Goal: Information Seeking & Learning: Check status

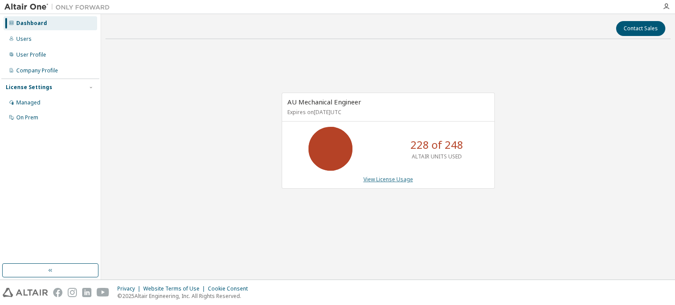
click at [384, 181] on link "View License Usage" at bounding box center [388, 179] width 50 height 7
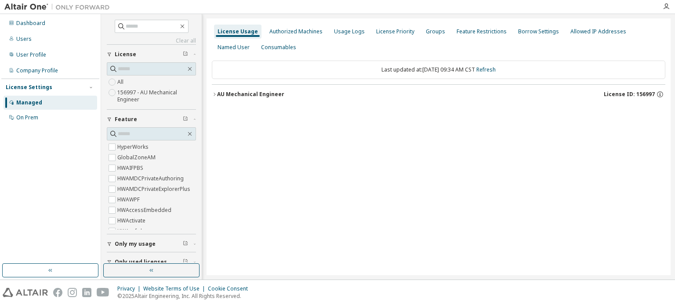
click at [214, 96] on icon "button" at bounding box center [214, 94] width 5 height 5
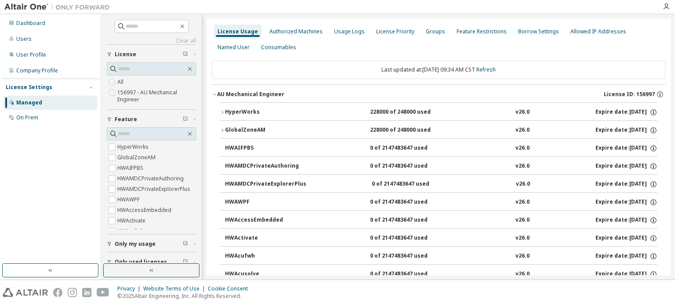
click at [214, 96] on icon "button" at bounding box center [214, 94] width 5 height 5
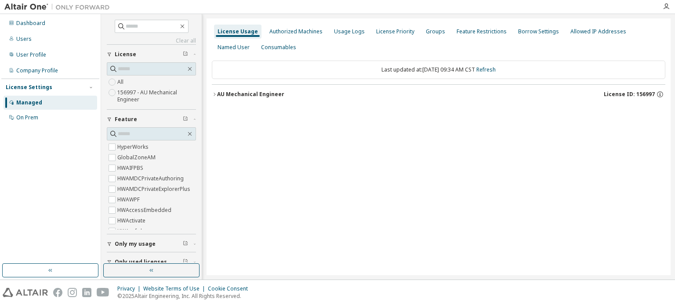
click at [230, 31] on div "License Usage" at bounding box center [238, 31] width 40 height 7
click at [75, 26] on div "Dashboard" at bounding box center [51, 23] width 94 height 14
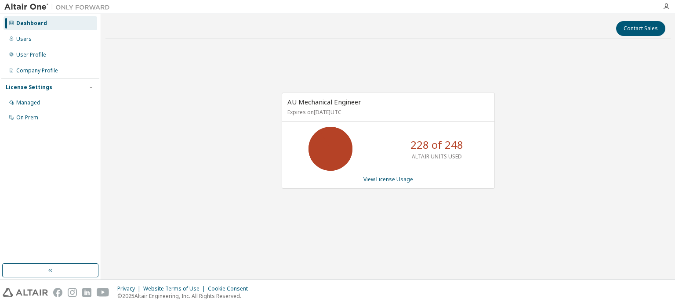
click at [392, 183] on div "AU Mechanical Engineer Expires on March 31, 2026 UTC 228 of 248 ALTAIR UNITS US…" at bounding box center [388, 141] width 213 height 96
click at [394, 178] on link "View License Usage" at bounding box center [388, 179] width 50 height 7
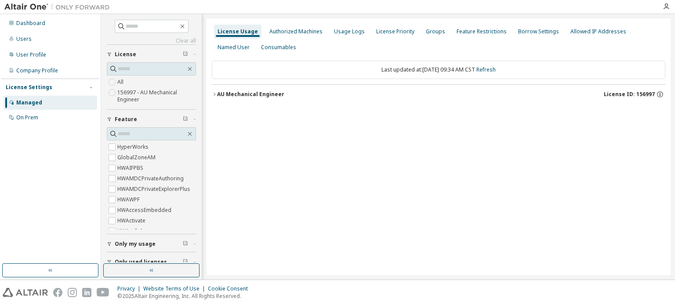
click at [212, 95] on icon "button" at bounding box center [214, 94] width 5 height 5
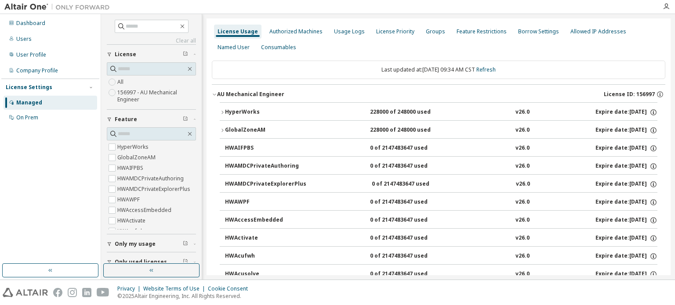
scroll to position [29, 0]
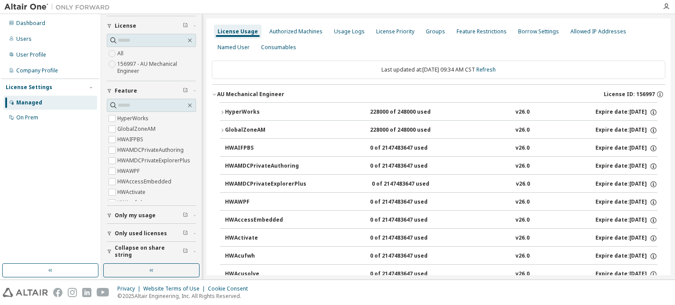
click at [122, 233] on span "Only used licenses" at bounding box center [141, 233] width 52 height 7
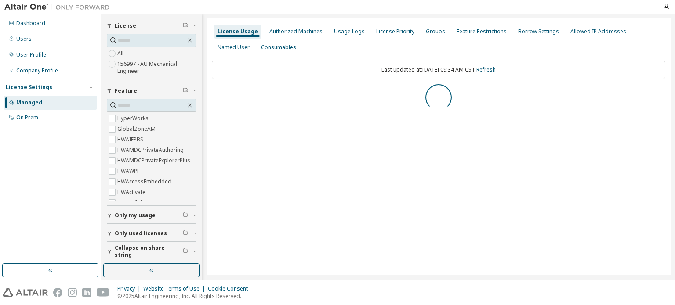
scroll to position [0, 0]
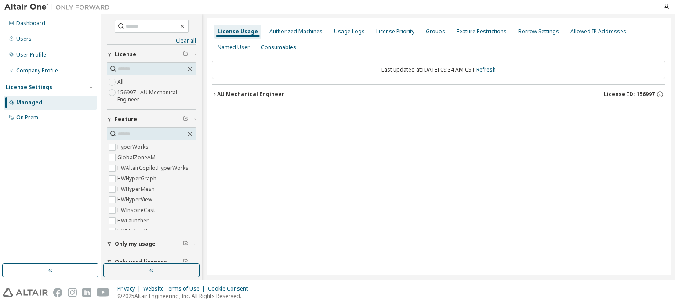
click at [217, 97] on div "AU Mechanical Engineer" at bounding box center [250, 94] width 67 height 7
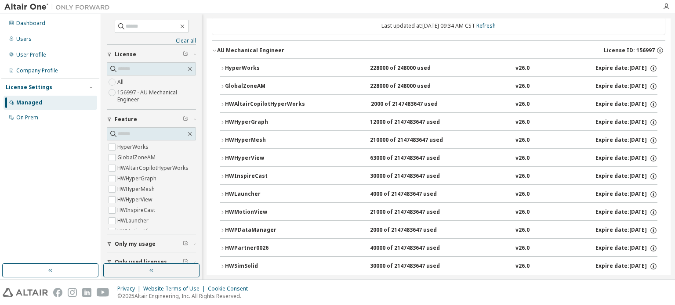
scroll to position [57, 0]
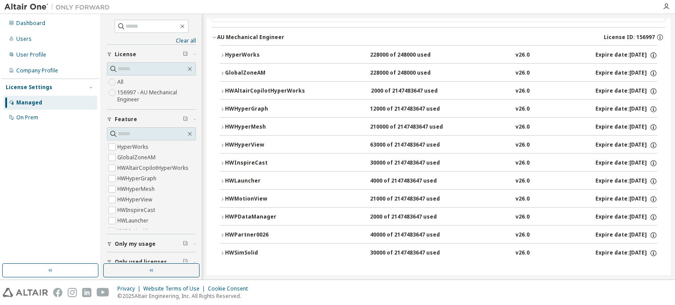
click at [222, 57] on icon "button" at bounding box center [222, 55] width 5 height 5
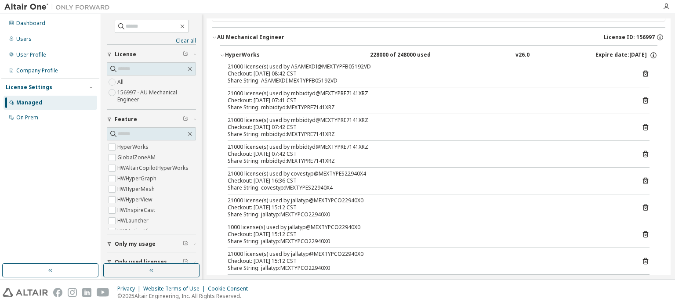
scroll to position [101, 0]
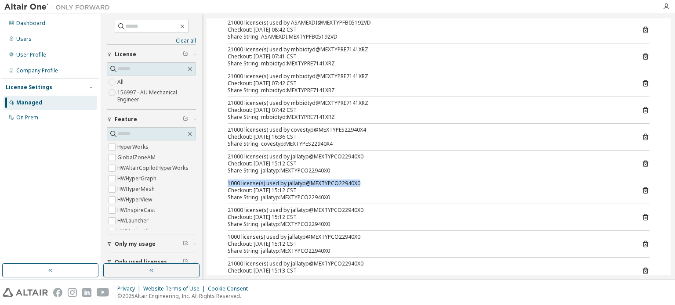
drag, startPoint x: 228, startPoint y: 183, endPoint x: 360, endPoint y: 182, distance: 131.4
click at [360, 182] on div "1000 license(s) used by jallatyp@MEXTYPCO22940X0" at bounding box center [428, 183] width 401 height 7
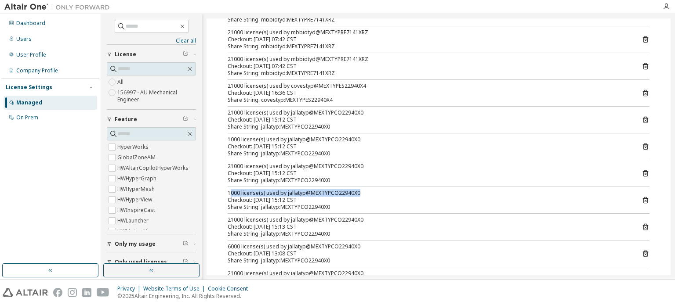
drag, startPoint x: 229, startPoint y: 191, endPoint x: 358, endPoint y: 189, distance: 128.8
click at [358, 190] on div "1000 license(s) used by jallatyp@MEXTYPCO22940X0" at bounding box center [428, 193] width 401 height 7
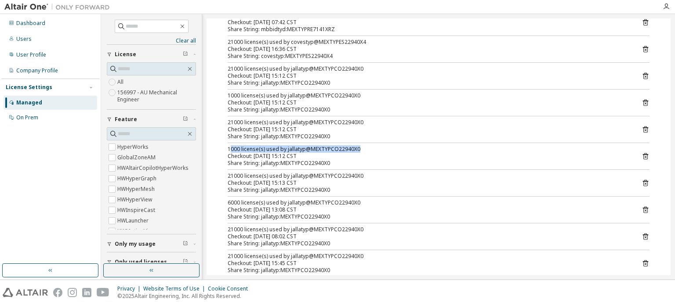
scroll to position [233, 0]
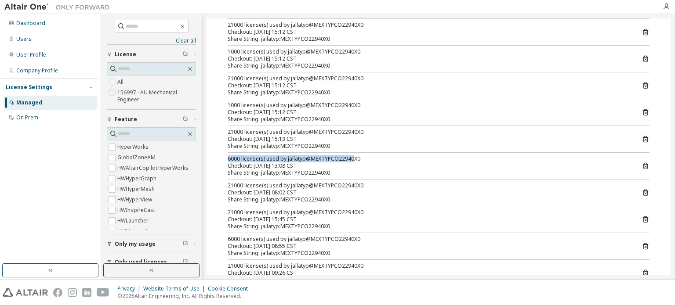
drag, startPoint x: 228, startPoint y: 161, endPoint x: 350, endPoint y: 158, distance: 121.8
click at [350, 158] on div "6000 license(s) used by jallatyp@MEXTYPCO22940X0" at bounding box center [428, 159] width 401 height 7
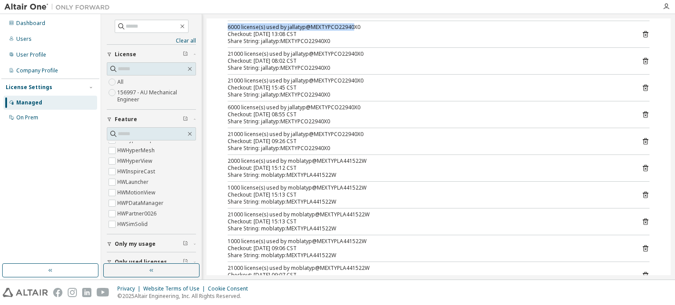
scroll to position [29, 0]
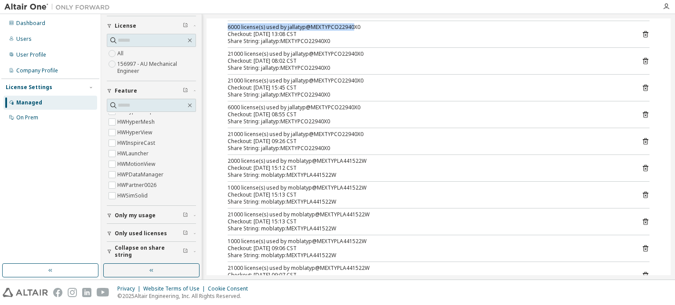
click at [112, 250] on div "button" at bounding box center [111, 251] width 8 height 5
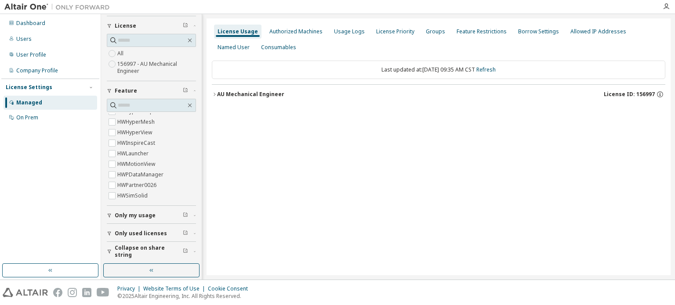
click at [214, 95] on icon "button" at bounding box center [214, 94] width 5 height 5
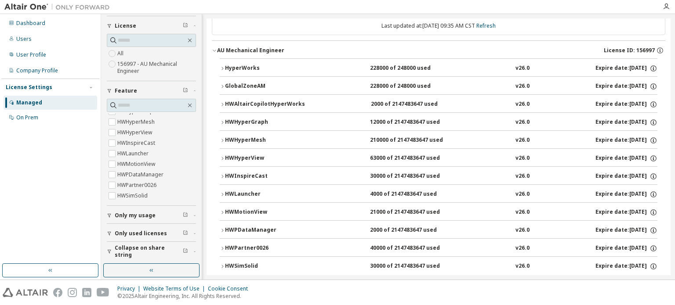
scroll to position [57, 0]
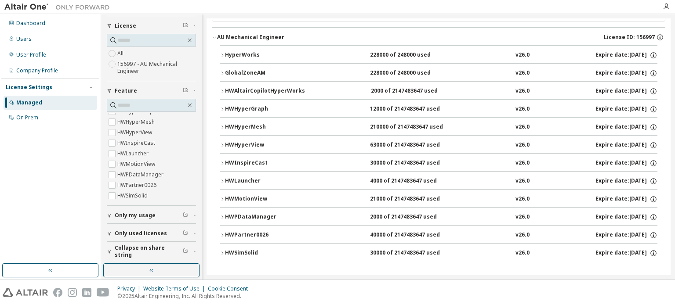
click at [225, 233] on div "HWPartner0026" at bounding box center [264, 236] width 79 height 8
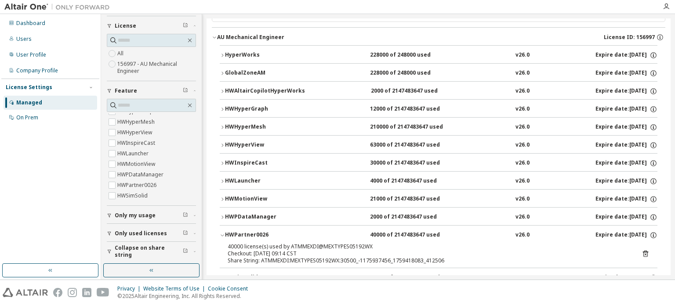
scroll to position [82, 0]
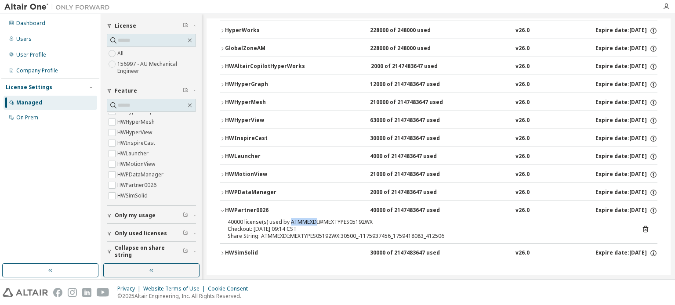
drag, startPoint x: 290, startPoint y: 222, endPoint x: 313, endPoint y: 222, distance: 23.3
click at [313, 222] on div "40000 license(s) used by ATMMEXDI@MEXTYPES05192WX" at bounding box center [428, 222] width 401 height 7
click at [291, 231] on div "Checkout: 2025-10-02 09:14 CST" at bounding box center [428, 229] width 401 height 7
click at [221, 193] on icon "button" at bounding box center [222, 192] width 5 height 5
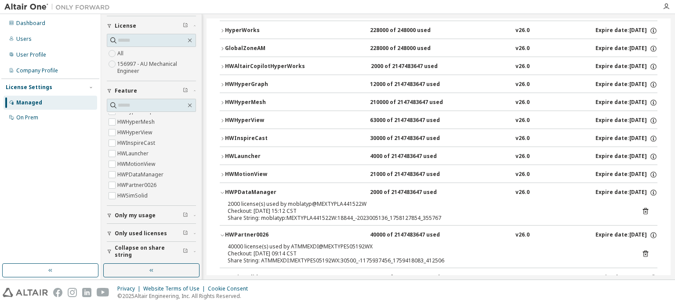
click at [221, 193] on icon "button" at bounding box center [222, 192] width 5 height 5
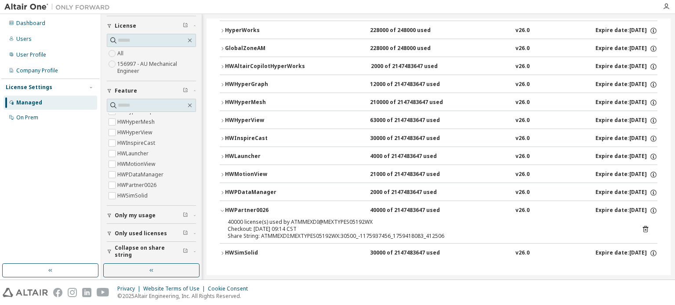
click at [222, 174] on icon "button" at bounding box center [222, 174] width 5 height 5
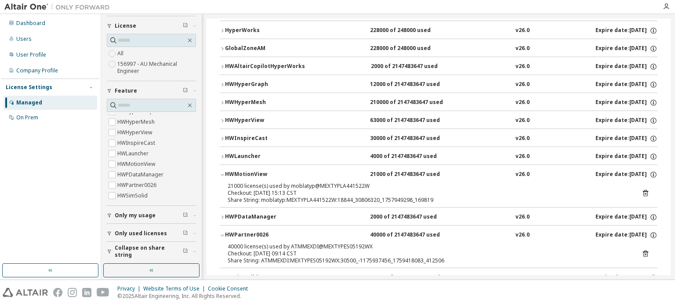
click at [222, 174] on icon "button" at bounding box center [222, 174] width 5 height 5
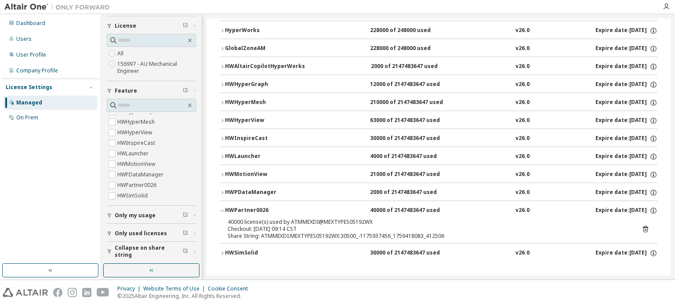
click at [223, 158] on icon "button" at bounding box center [222, 156] width 5 height 5
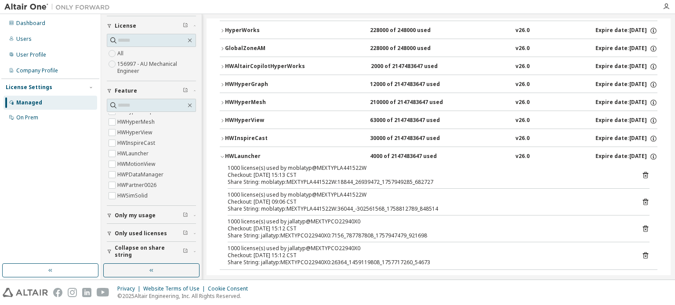
click at [223, 158] on icon "button" at bounding box center [222, 156] width 5 height 5
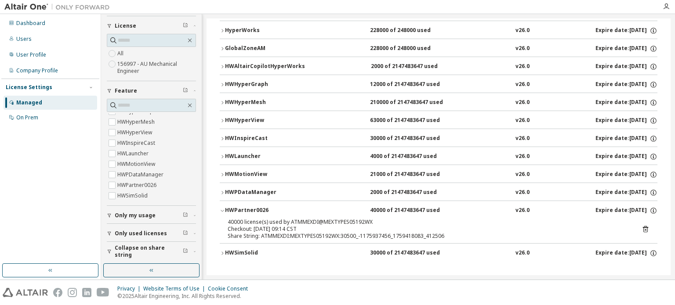
click at [223, 138] on icon "button" at bounding box center [222, 138] width 5 height 5
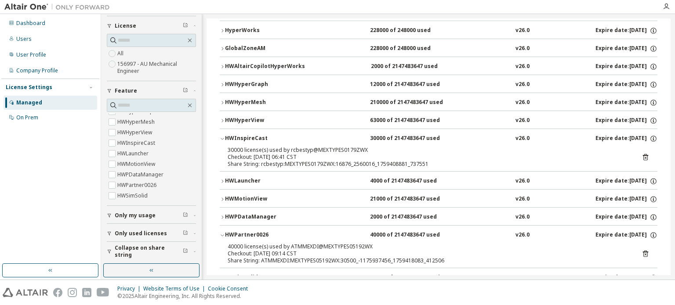
click at [223, 138] on icon "button" at bounding box center [222, 138] width 5 height 5
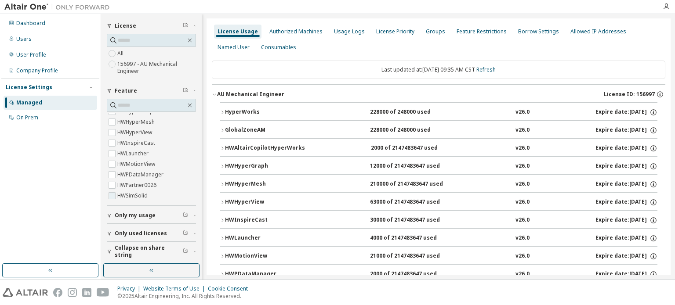
scroll to position [0, 0]
click at [186, 39] on icon "button" at bounding box center [189, 40] width 7 height 7
click at [57, 25] on div "Dashboard" at bounding box center [51, 23] width 94 height 14
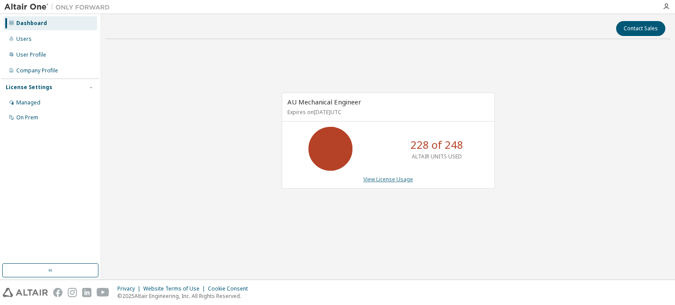
click at [374, 179] on link "View License Usage" at bounding box center [388, 179] width 50 height 7
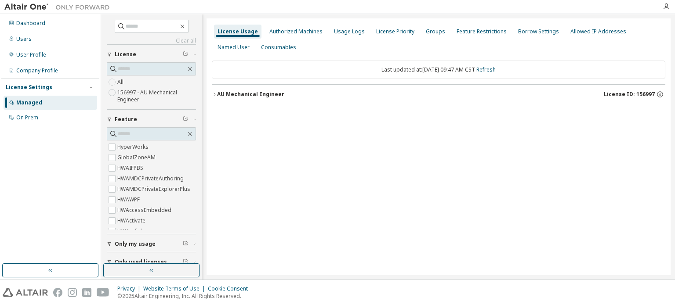
click at [230, 96] on div "AU Mechanical Engineer" at bounding box center [250, 94] width 67 height 7
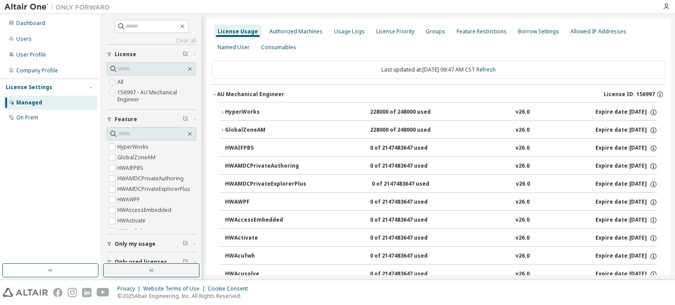
click at [247, 110] on div "HyperWorks" at bounding box center [264, 113] width 79 height 8
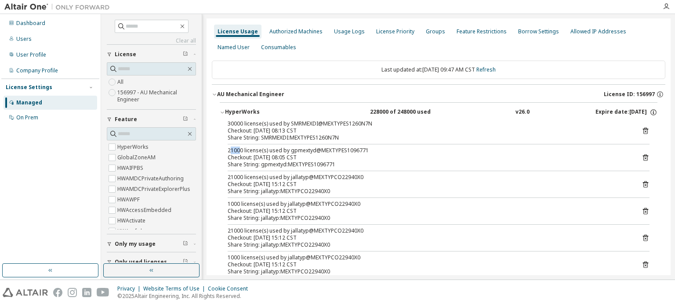
drag, startPoint x: 229, startPoint y: 149, endPoint x: 248, endPoint y: 160, distance: 21.9
click at [240, 149] on div "21000 license(s) used by gpmextyd@MEXTYPES1096771" at bounding box center [428, 150] width 401 height 7
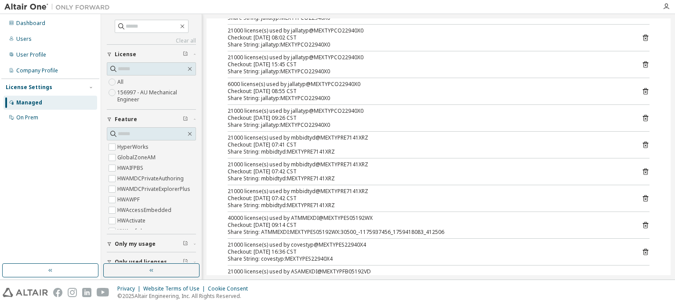
scroll to position [395, 0]
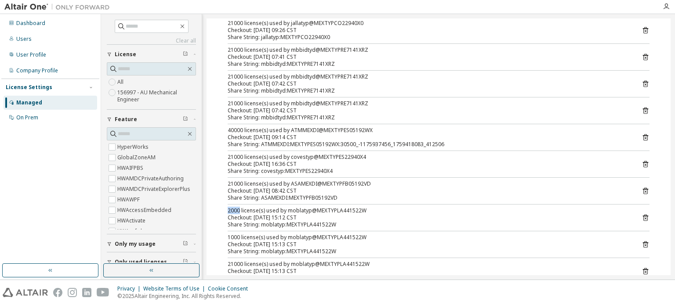
drag, startPoint x: 228, startPoint y: 209, endPoint x: 240, endPoint y: 209, distance: 11.4
click at [240, 209] on div "2000 license(s) used by moblatyp@MEXTYPLA441522W" at bounding box center [428, 210] width 401 height 7
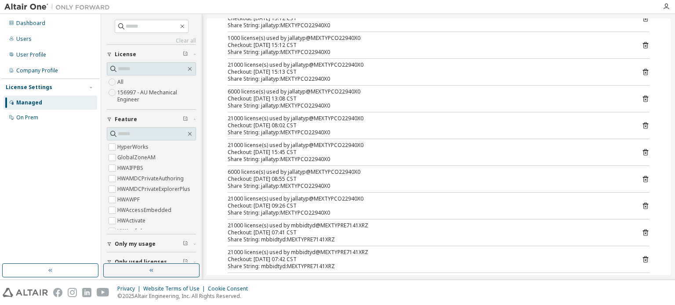
scroll to position [0, 0]
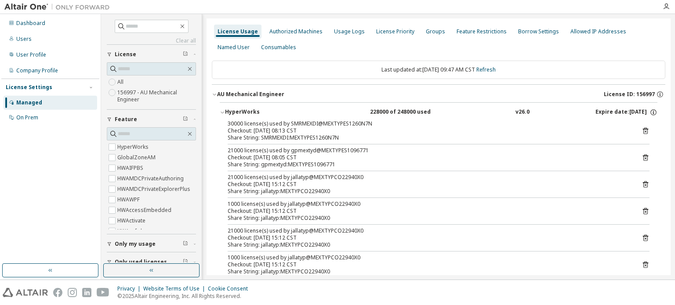
click at [214, 92] on icon "button" at bounding box center [214, 94] width 5 height 5
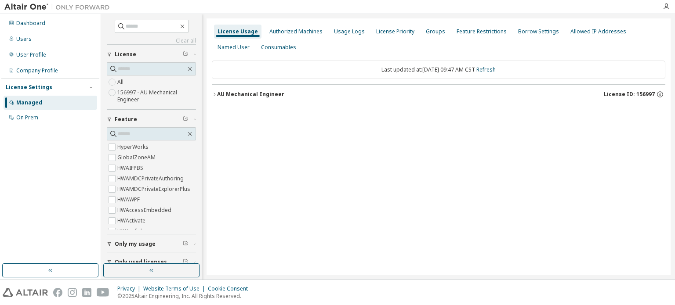
click at [237, 30] on div "License Usage" at bounding box center [238, 31] width 40 height 7
click at [64, 24] on div "Dashboard" at bounding box center [51, 23] width 94 height 14
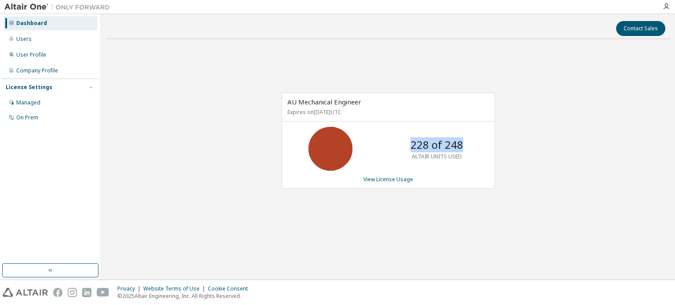
drag, startPoint x: 413, startPoint y: 145, endPoint x: 460, endPoint y: 141, distance: 46.7
click at [460, 141] on p "228 of 248" at bounding box center [436, 145] width 53 height 15
click at [595, 98] on div "AU Mechanical Engineer Expires on March 31, 2026 UTC 228 of 248 ALTAIR UNITS US…" at bounding box center [387, 145] width 565 height 199
click at [385, 185] on div "AU Mechanical Engineer Expires on March 31, 2026 UTC 228 of 248 ALTAIR UNITS US…" at bounding box center [388, 141] width 213 height 96
click at [388, 181] on link "View License Usage" at bounding box center [388, 179] width 50 height 7
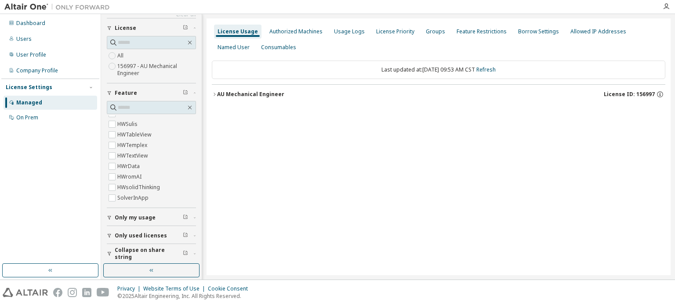
scroll to position [29, 0]
click at [146, 257] on button "Collapse on share string" at bounding box center [151, 251] width 89 height 19
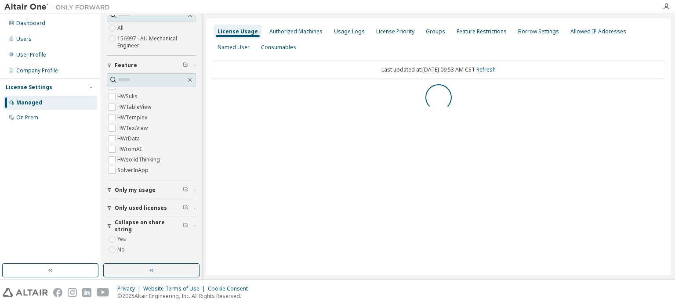
click at [139, 209] on span "Only used licenses" at bounding box center [141, 208] width 52 height 7
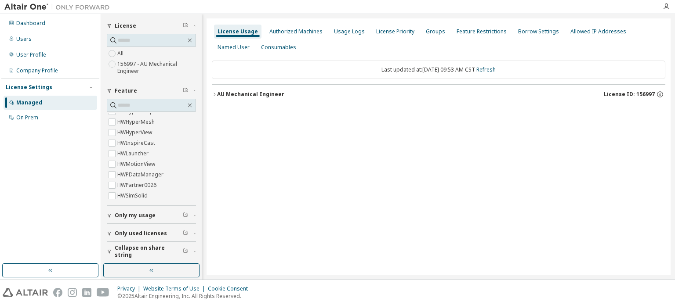
scroll to position [43, 0]
click at [212, 94] on icon "button" at bounding box center [214, 94] width 5 height 5
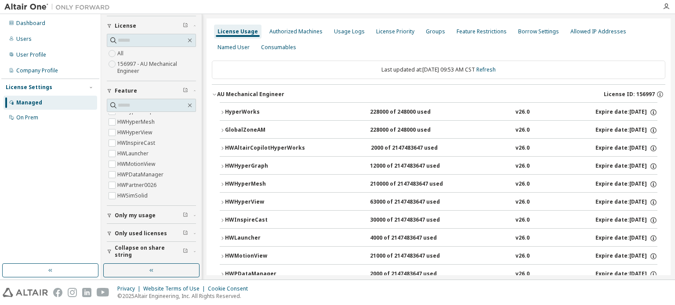
click at [250, 239] on div "HWLauncher" at bounding box center [264, 239] width 79 height 8
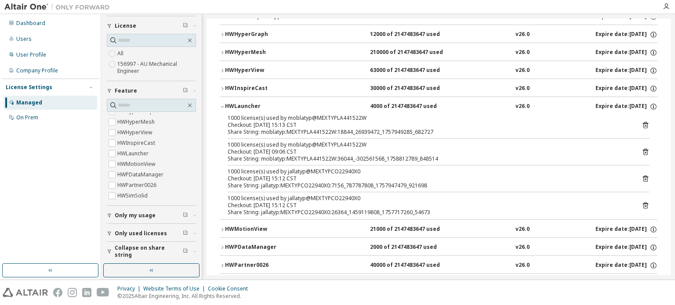
scroll to position [88, 0]
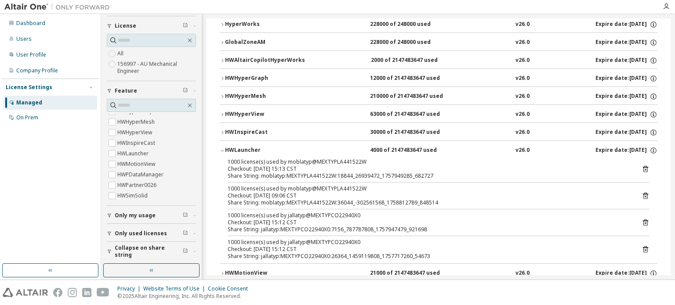
click at [643, 171] on icon at bounding box center [645, 169] width 5 height 7
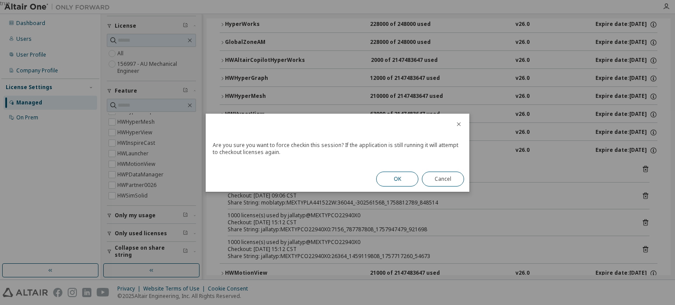
click at [399, 181] on button "OK" at bounding box center [397, 179] width 42 height 15
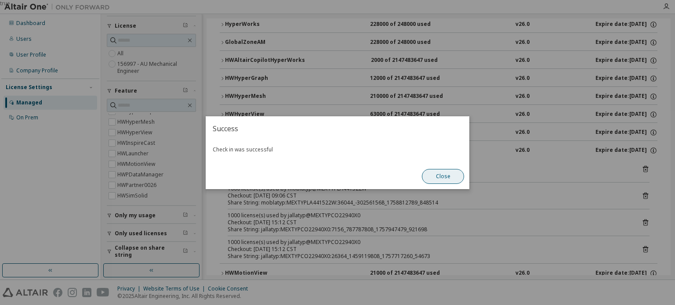
click at [451, 179] on button "Close" at bounding box center [443, 176] width 42 height 15
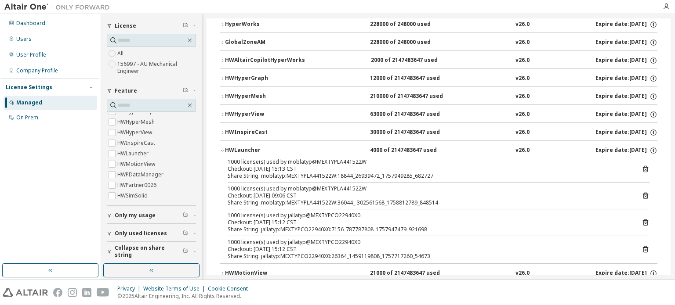
click at [642, 197] on icon at bounding box center [646, 196] width 8 height 8
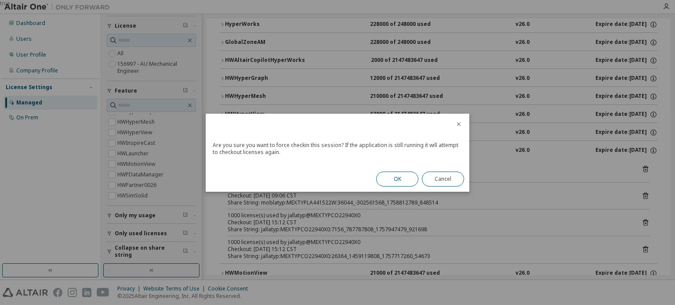
click at [388, 179] on button "OK" at bounding box center [397, 179] width 42 height 15
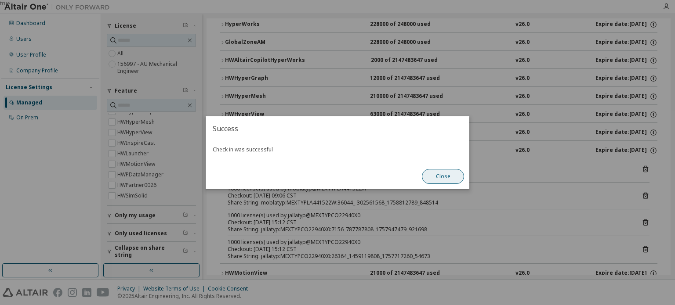
click at [454, 181] on button "Close" at bounding box center [443, 176] width 42 height 15
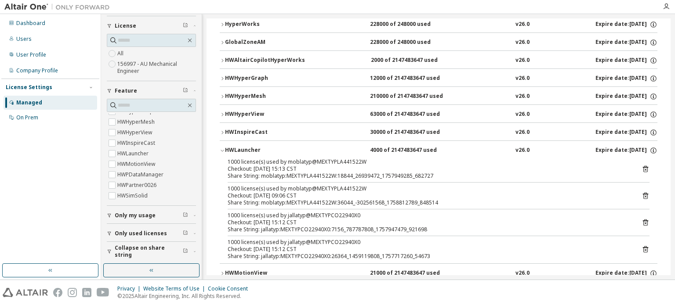
scroll to position [0, 0]
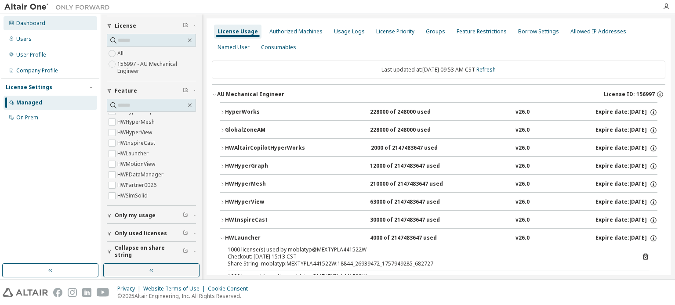
click at [64, 25] on div "Dashboard" at bounding box center [51, 23] width 94 height 14
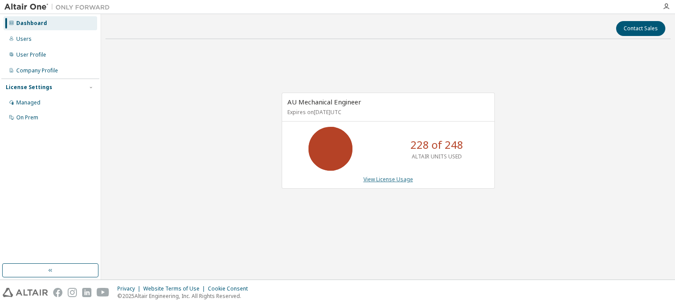
click at [388, 181] on link "View License Usage" at bounding box center [388, 179] width 50 height 7
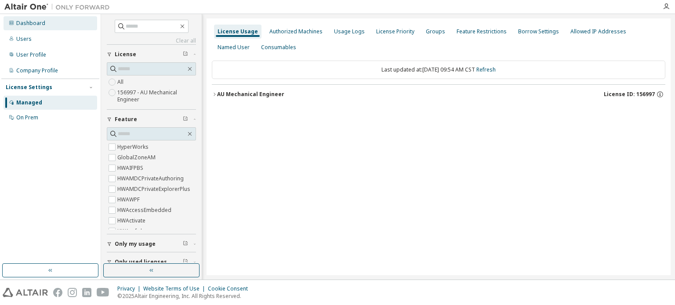
click at [26, 26] on div "Dashboard" at bounding box center [30, 23] width 29 height 7
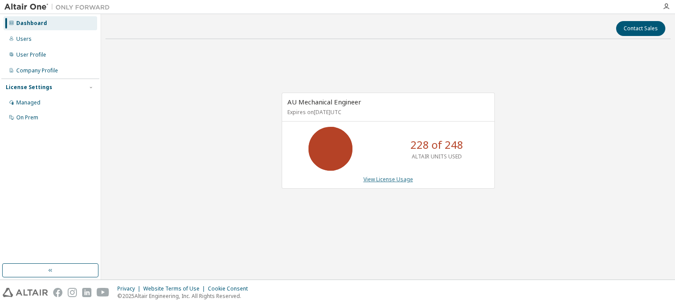
click at [388, 182] on link "View License Usage" at bounding box center [388, 179] width 50 height 7
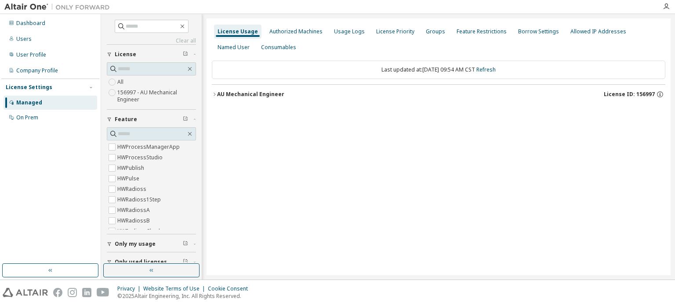
scroll to position [3481, 0]
click at [146, 259] on span "Only used licenses" at bounding box center [141, 262] width 52 height 7
click at [146, 244] on span "Only my usage" at bounding box center [135, 244] width 41 height 7
click at [200, 193] on div "Clear all Collapse on share string Only used licenses Yes No Only my usage Yes …" at bounding box center [151, 147] width 101 height 266
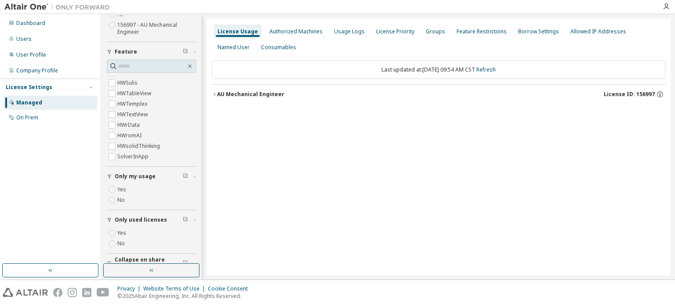
scroll to position [80, 0]
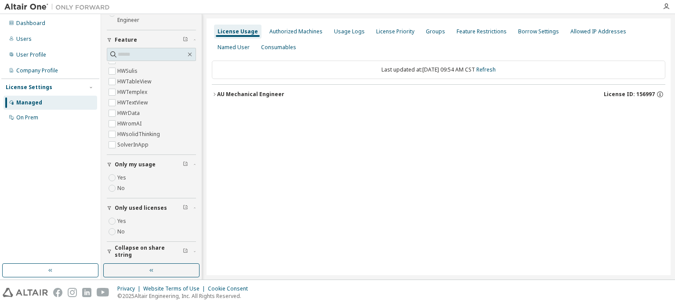
click at [122, 164] on span "Only my usage" at bounding box center [135, 164] width 41 height 7
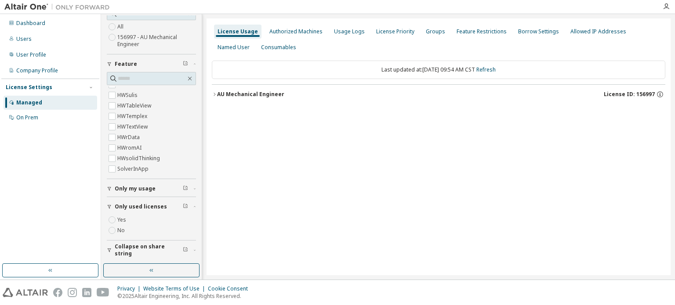
scroll to position [54, 0]
click at [137, 249] on span "Collapse on share string" at bounding box center [149, 252] width 68 height 14
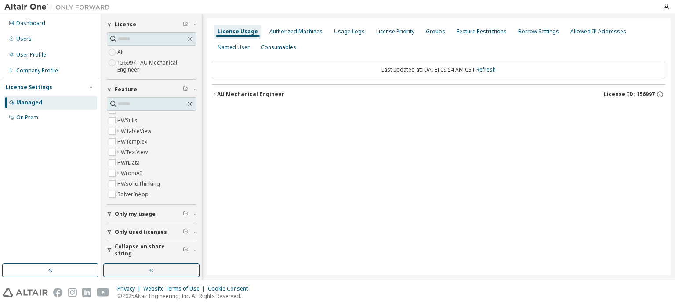
scroll to position [29, 0]
click at [255, 97] on div "AU Mechanical Engineer" at bounding box center [250, 94] width 67 height 7
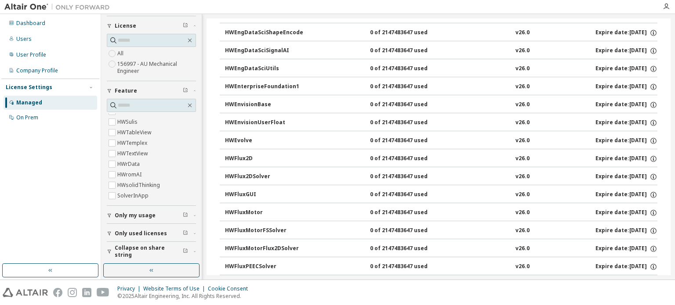
scroll to position [1099, 0]
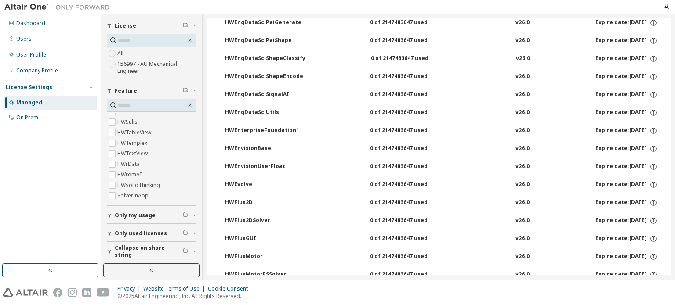
click at [120, 233] on span "Only used licenses" at bounding box center [141, 233] width 52 height 7
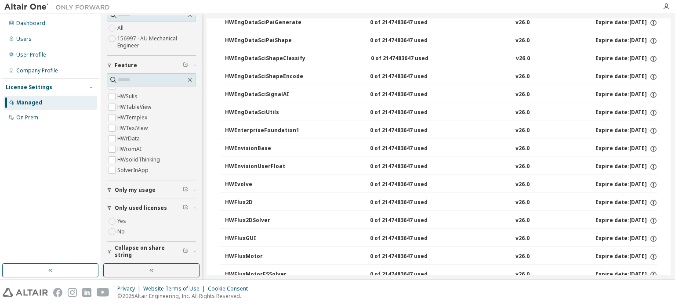
click at [138, 248] on span "Collapse on share string" at bounding box center [149, 252] width 68 height 14
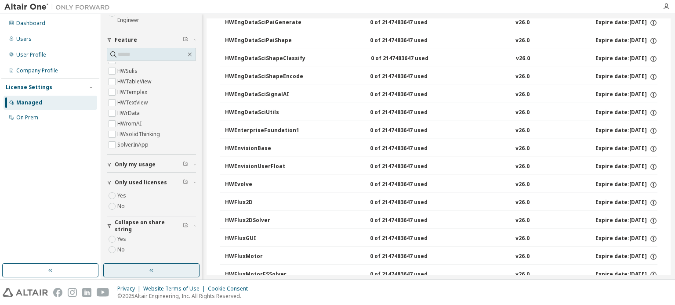
click at [151, 268] on icon "button" at bounding box center [151, 270] width 7 height 7
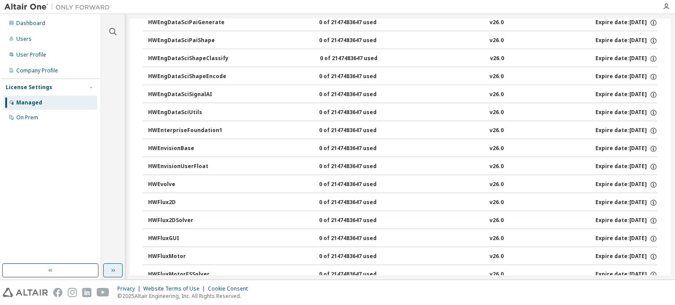
click at [117, 268] on button "button" at bounding box center [112, 271] width 19 height 14
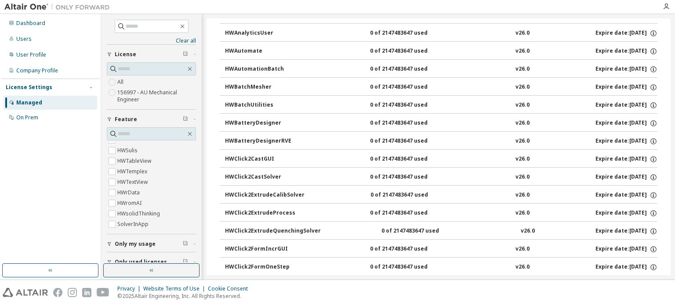
scroll to position [0, 0]
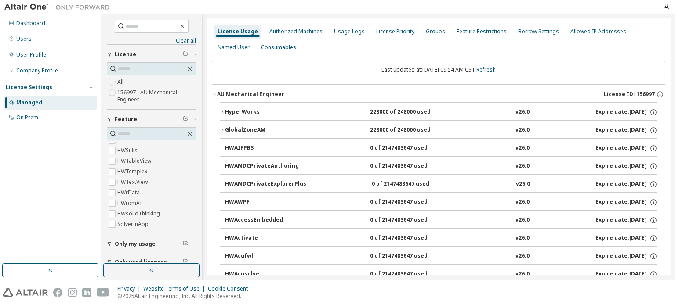
click at [222, 128] on icon "button" at bounding box center [222, 130] width 5 height 5
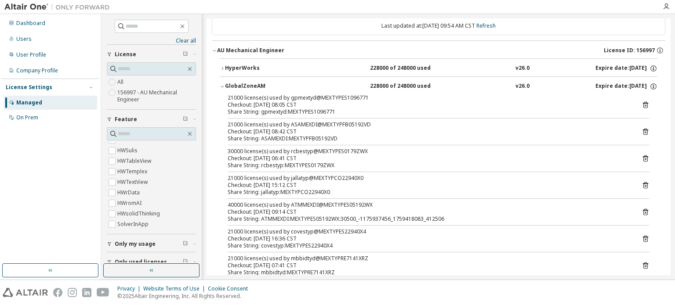
scroll to position [88, 0]
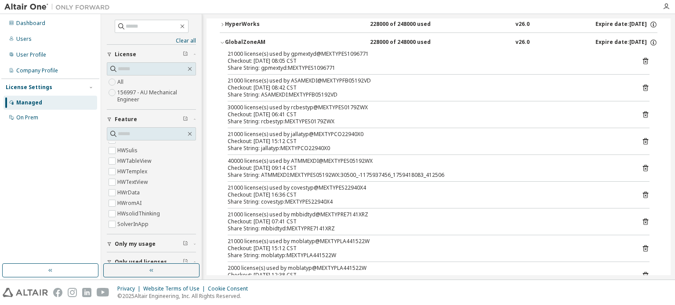
click at [221, 44] on icon "button" at bounding box center [222, 42] width 5 height 5
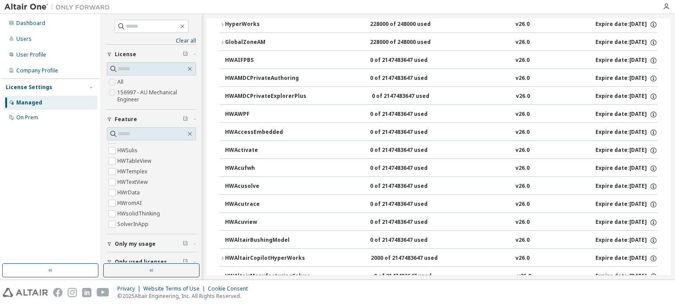
click at [224, 257] on icon "button" at bounding box center [222, 258] width 5 height 5
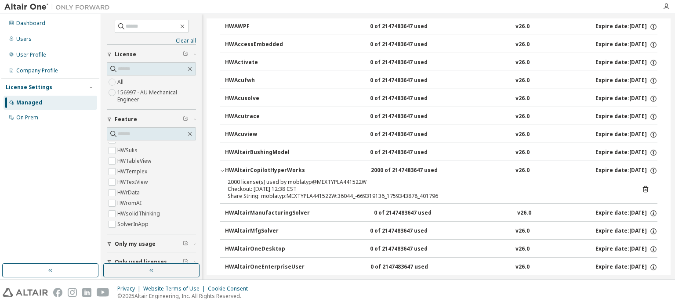
scroll to position [220, 0]
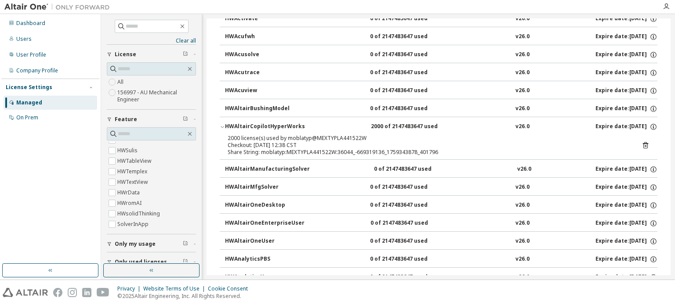
click at [643, 144] on icon at bounding box center [646, 145] width 8 height 8
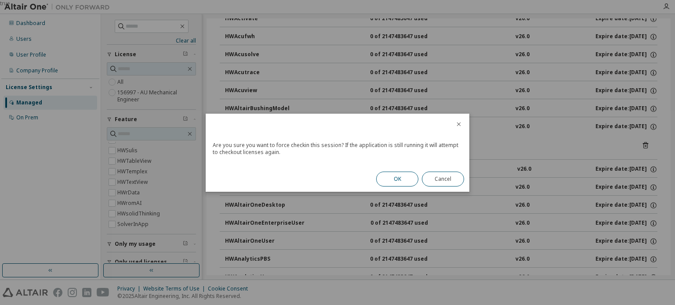
click at [400, 179] on button "OK" at bounding box center [397, 179] width 42 height 15
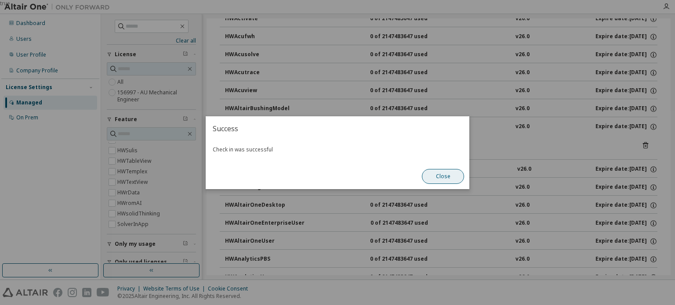
click at [435, 179] on button "Close" at bounding box center [443, 176] width 42 height 15
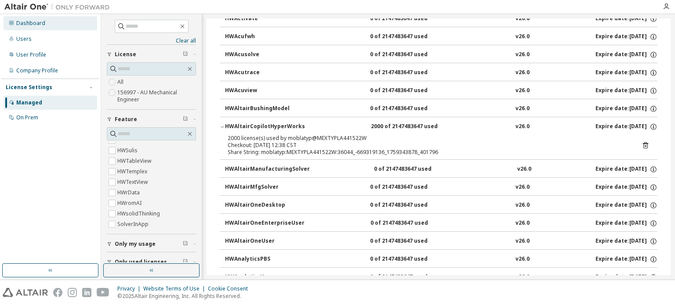
click at [38, 30] on div "Dashboard" at bounding box center [51, 23] width 94 height 14
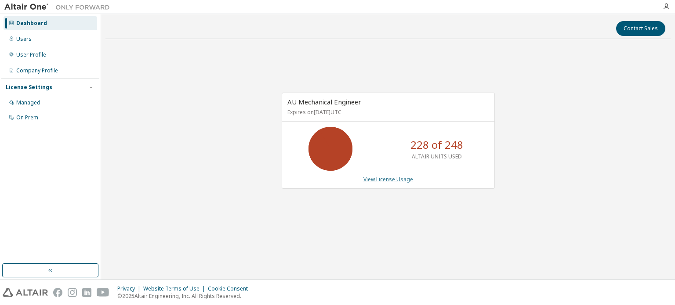
click at [390, 182] on link "View License Usage" at bounding box center [388, 179] width 50 height 7
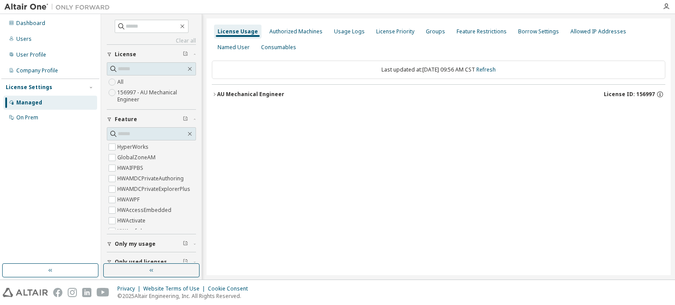
click at [213, 91] on button "AU Mechanical Engineer License ID: 156997" at bounding box center [438, 94] width 453 height 19
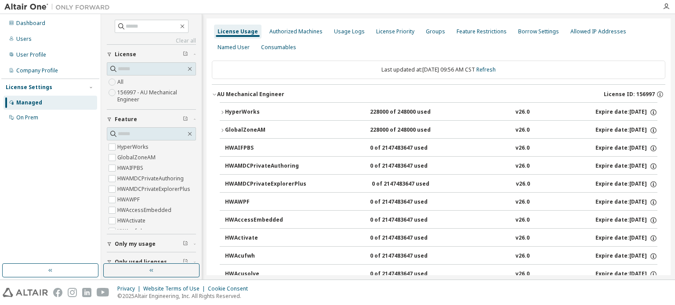
click at [225, 128] on div "GlobalZoneAM" at bounding box center [264, 131] width 79 height 8
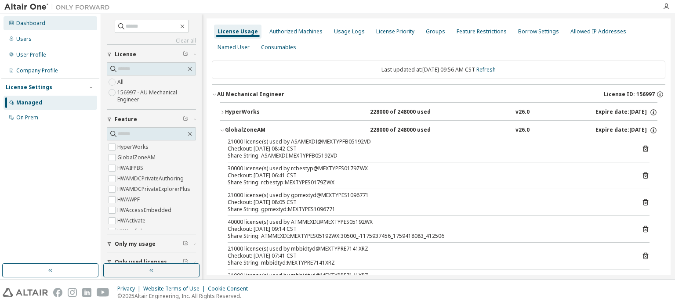
click at [40, 21] on div "Dashboard" at bounding box center [30, 23] width 29 height 7
